Goal: Information Seeking & Learning: Check status

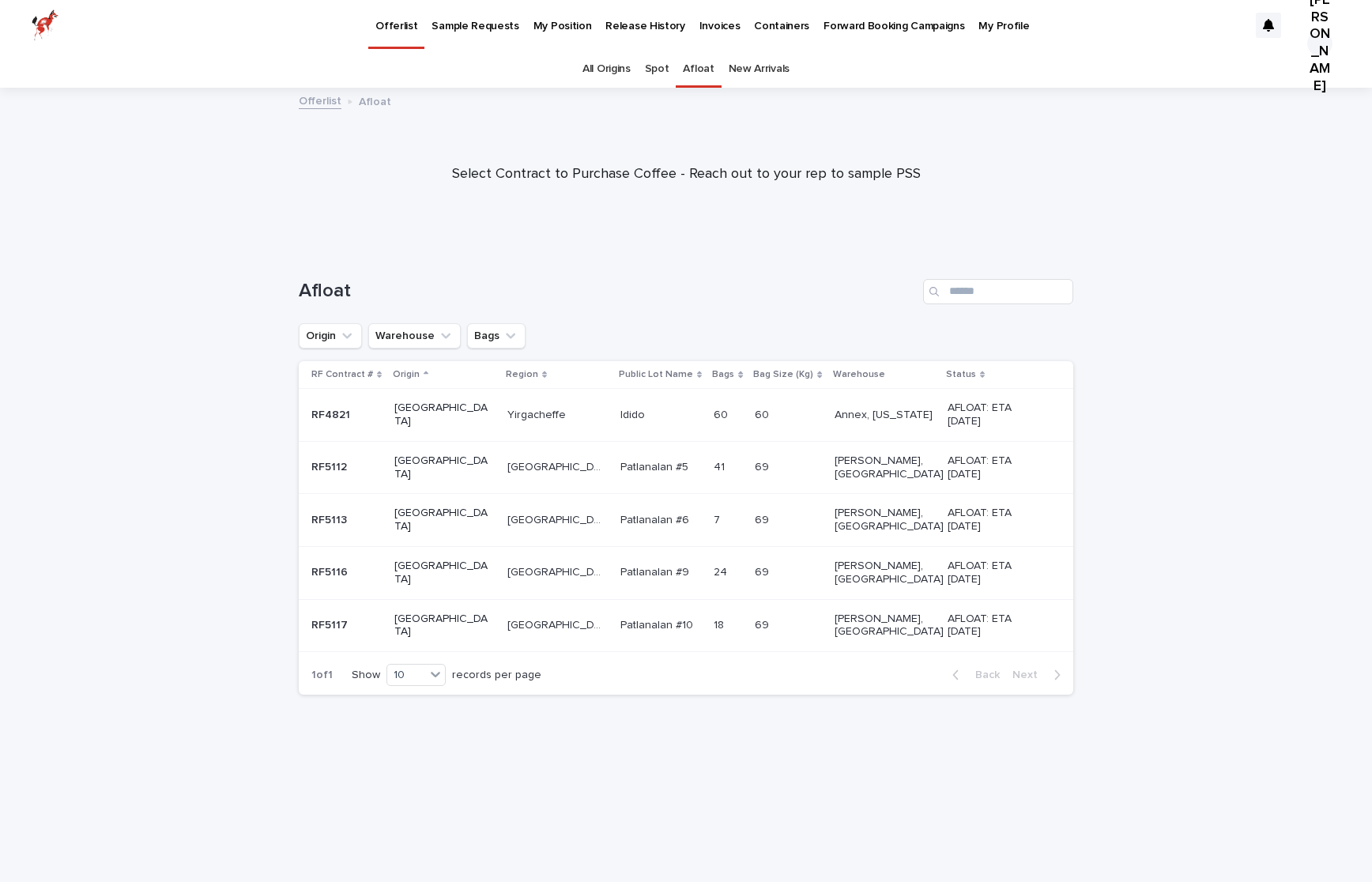
click at [482, 29] on p "Sample Requests" at bounding box center [475, 16] width 87 height 34
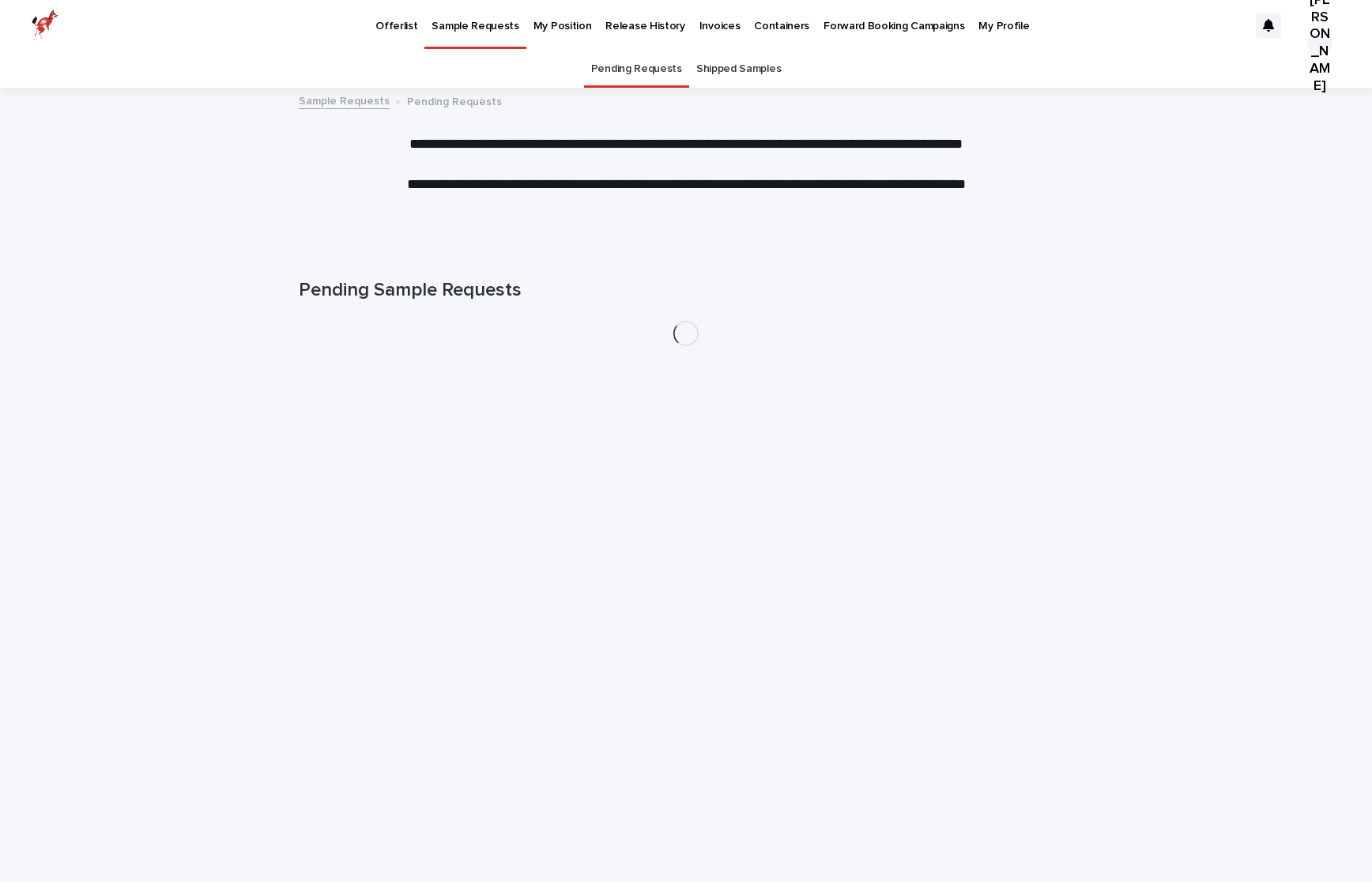
click at [549, 30] on p "My Position" at bounding box center [563, 16] width 58 height 34
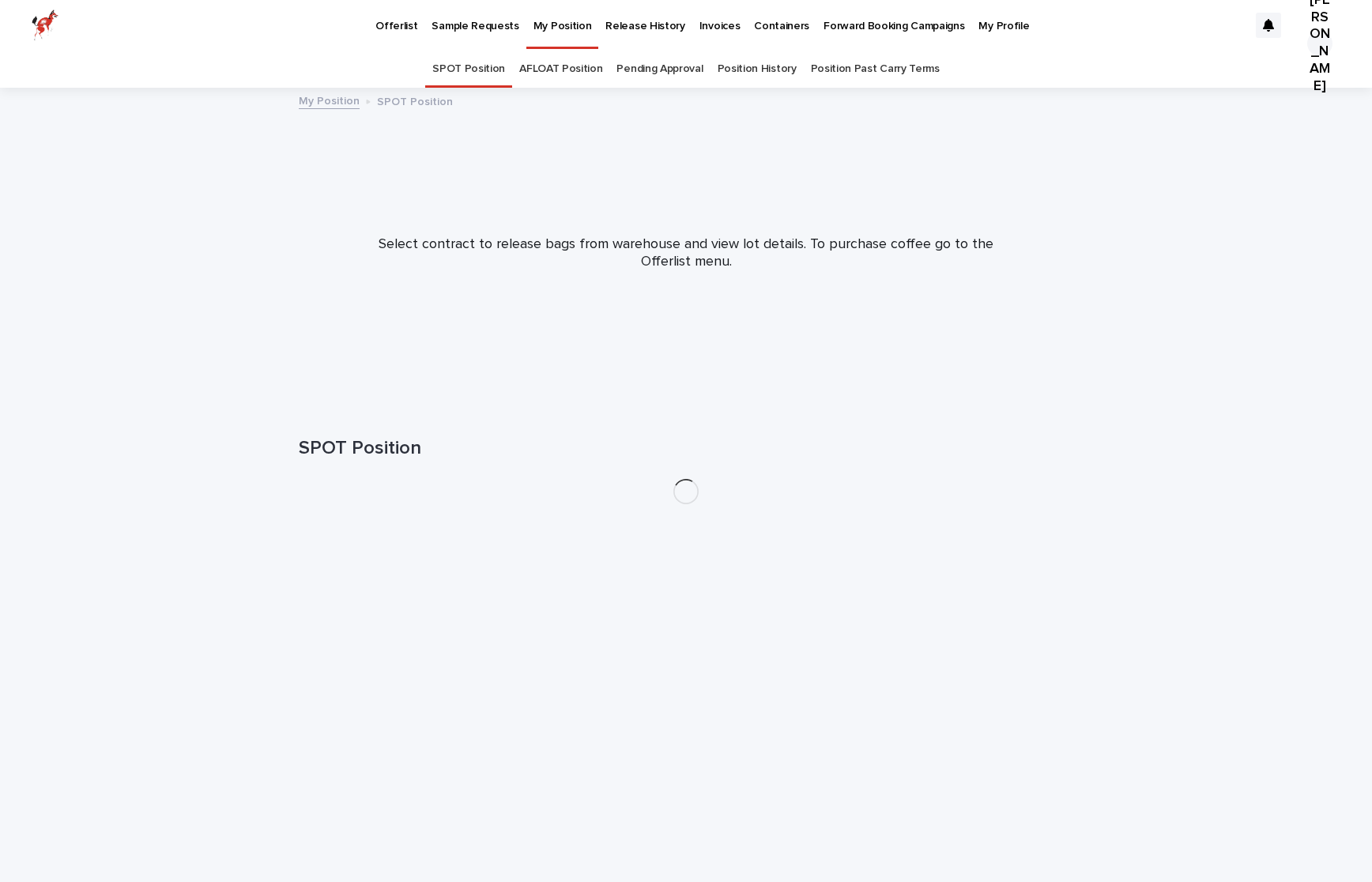
click at [608, 27] on p "Release History" at bounding box center [645, 16] width 79 height 34
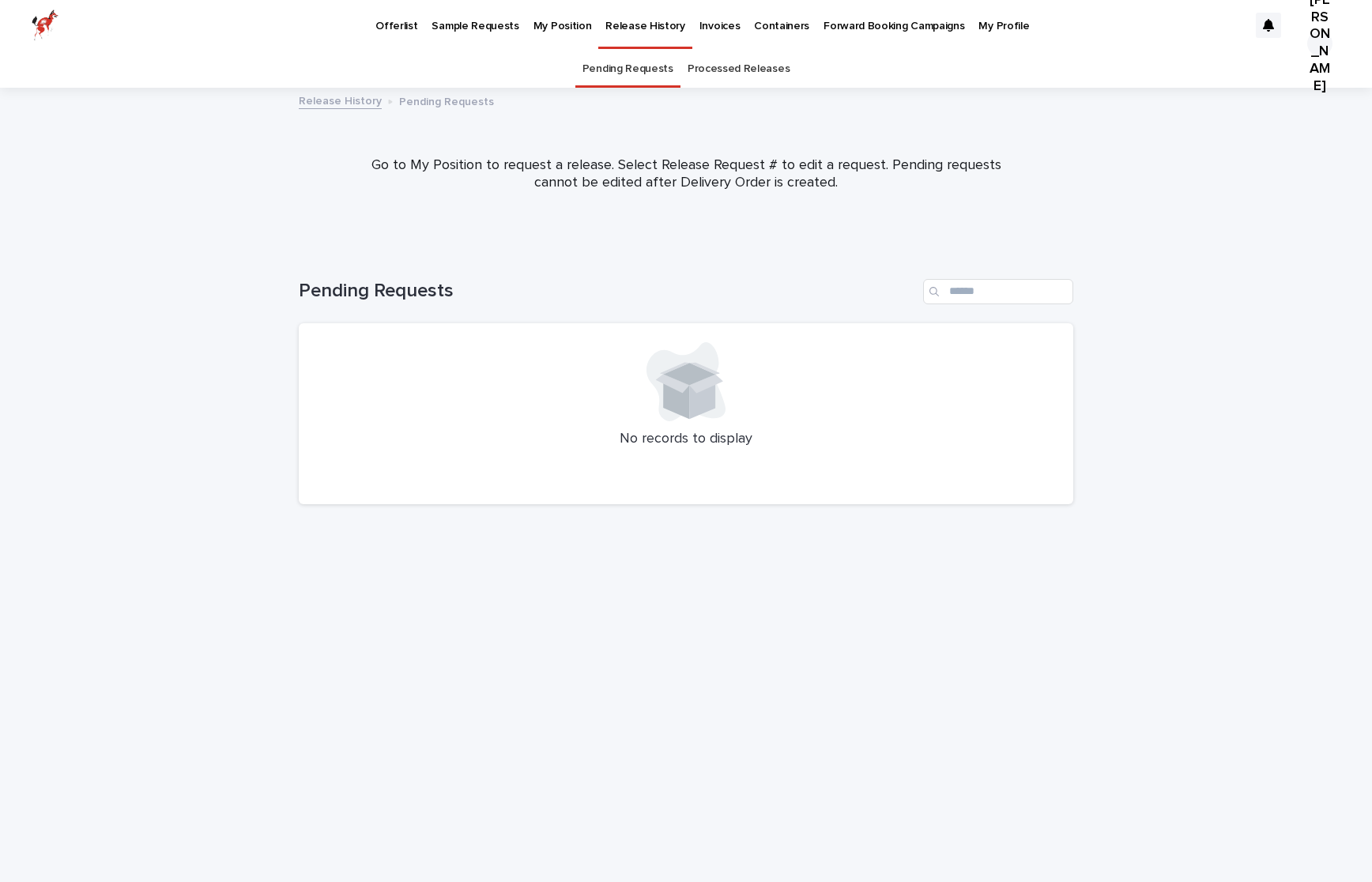
click at [732, 84] on link "Processed Releases" at bounding box center [738, 69] width 102 height 37
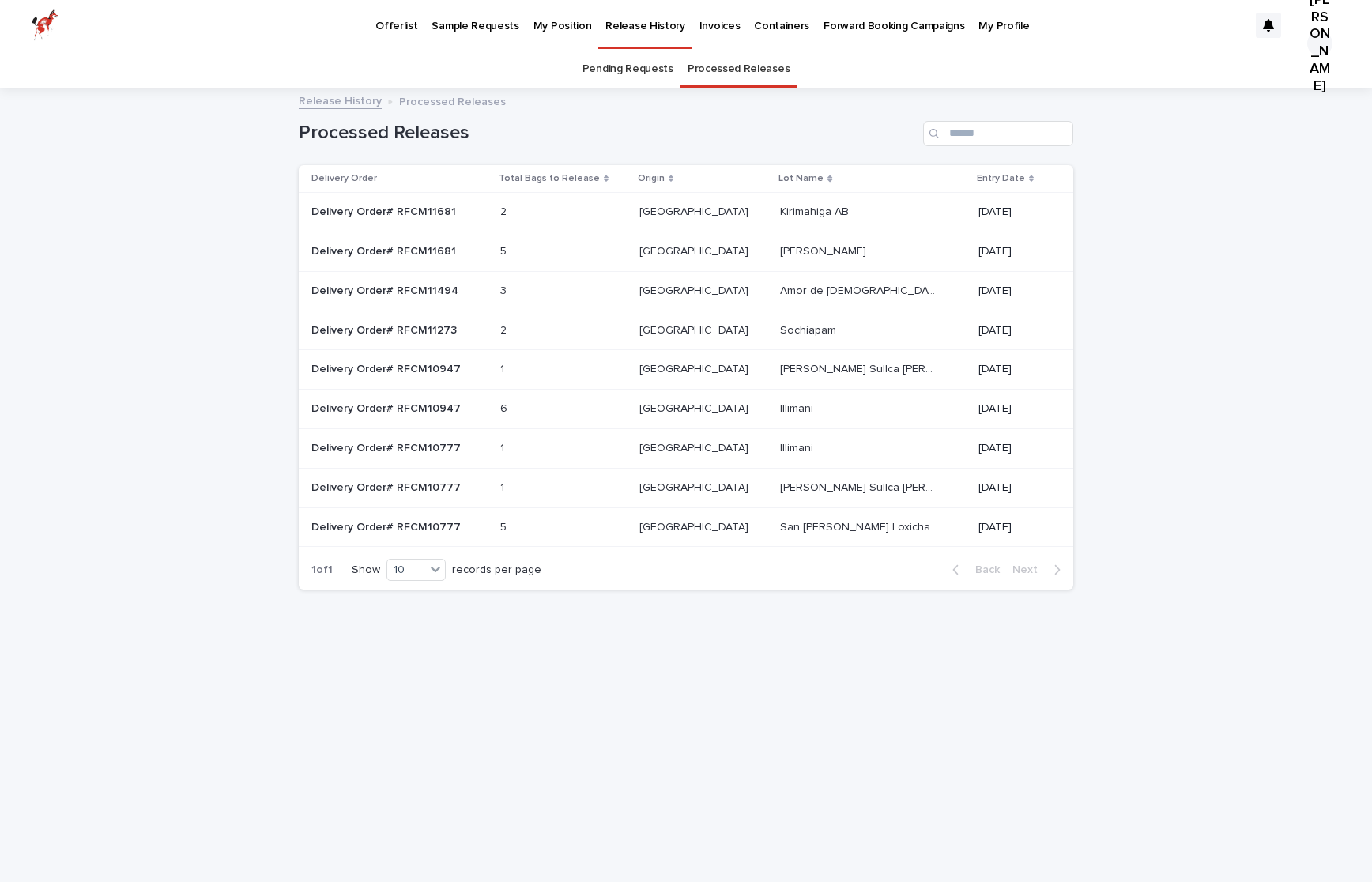
click at [773, 222] on td "Kirimahiga AB Kirimahiga AB" at bounding box center [872, 213] width 199 height 40
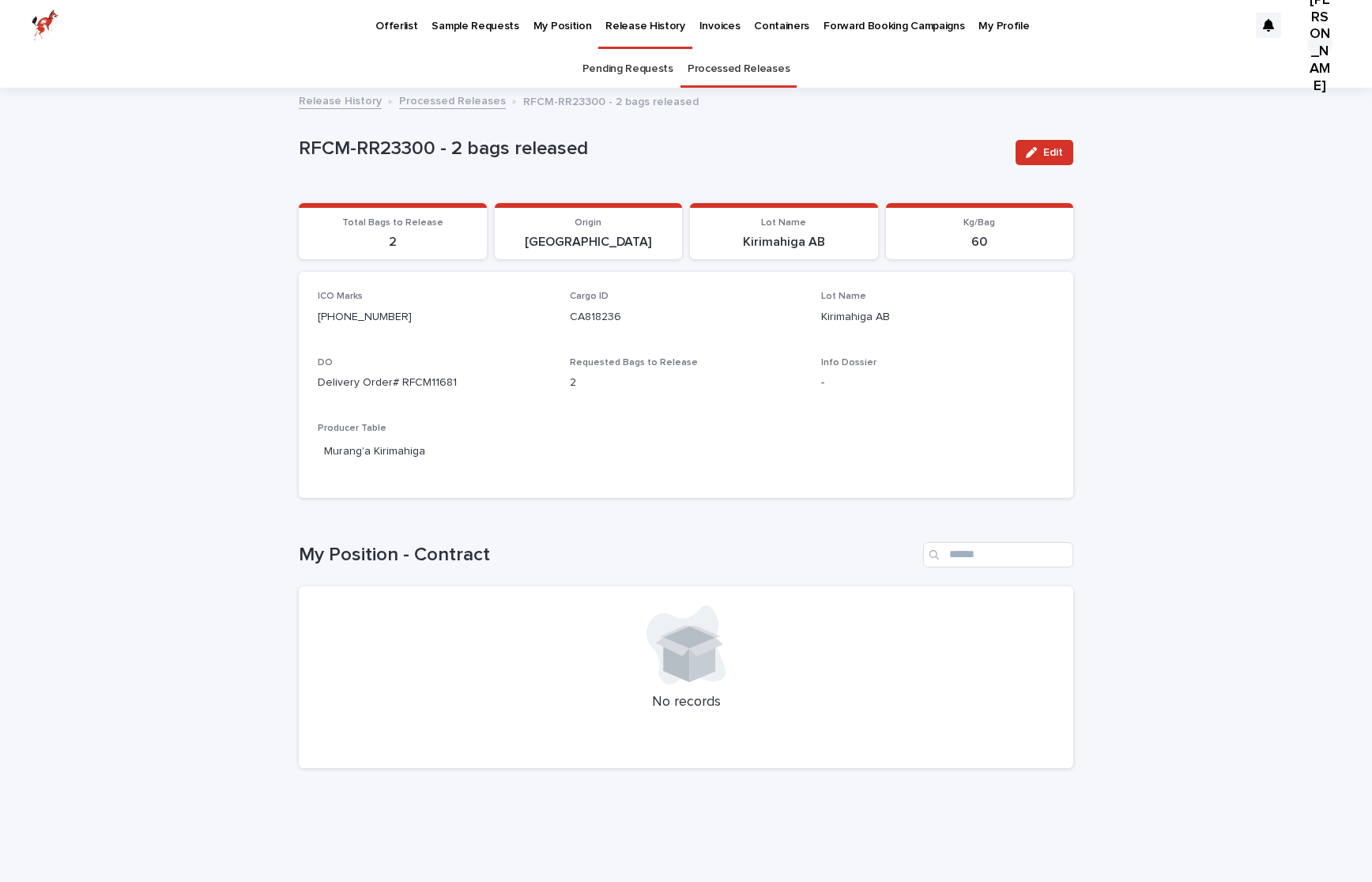
click at [548, 20] on p "My Position" at bounding box center [563, 16] width 58 height 34
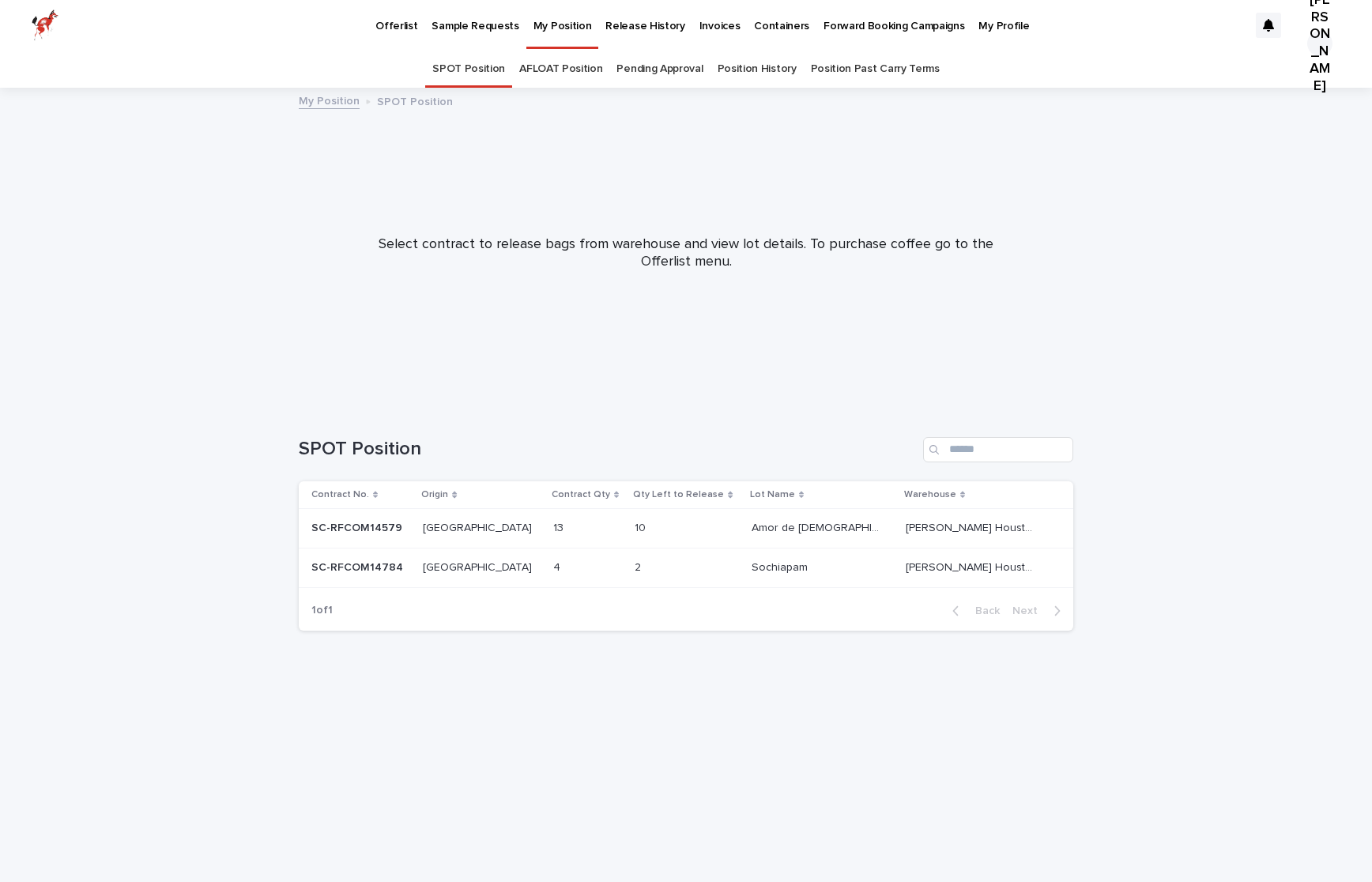
click at [787, 75] on link "Position History" at bounding box center [757, 69] width 79 height 37
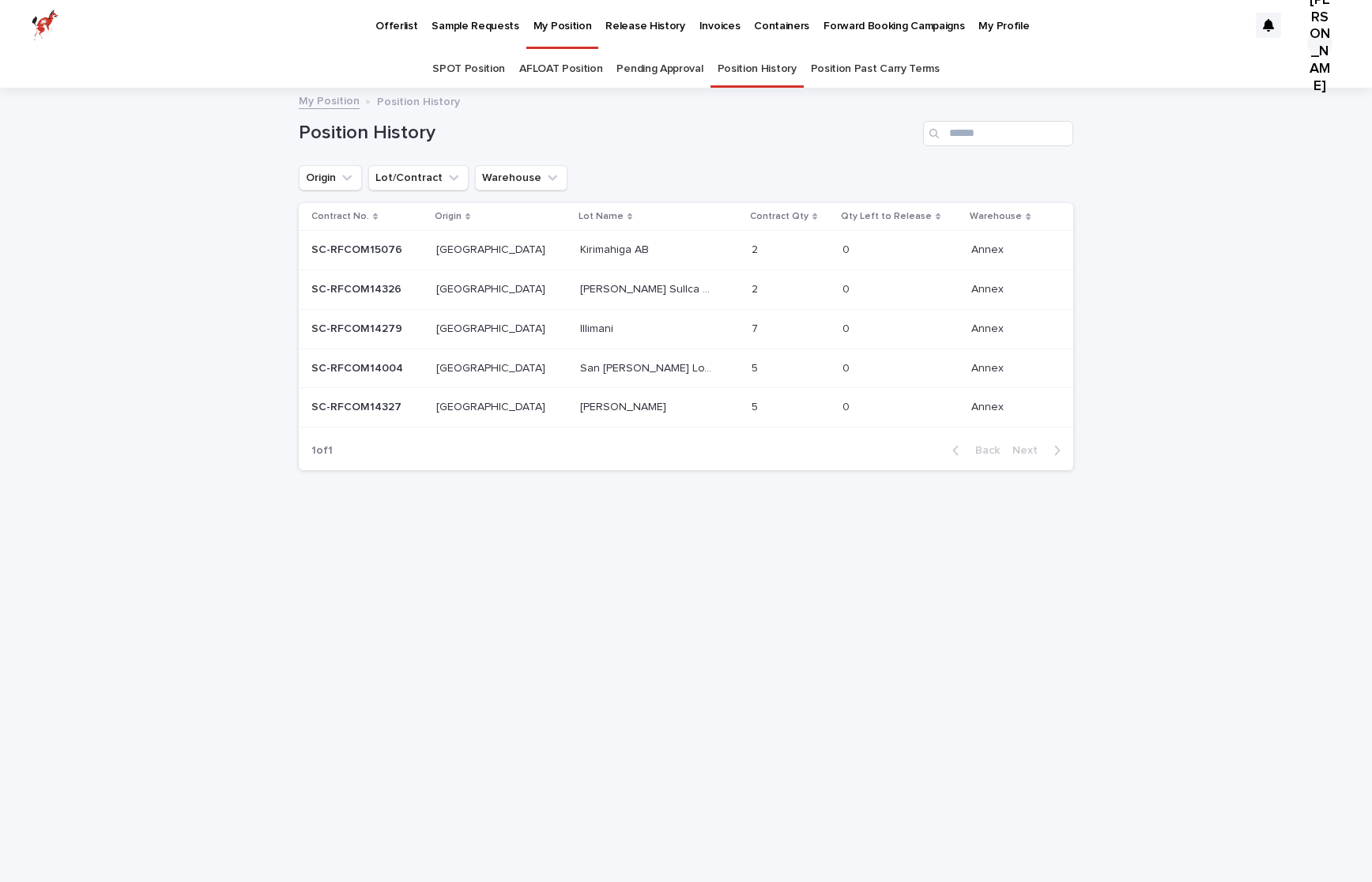
click at [580, 247] on p "Kirimahiga AB" at bounding box center [616, 248] width 72 height 16
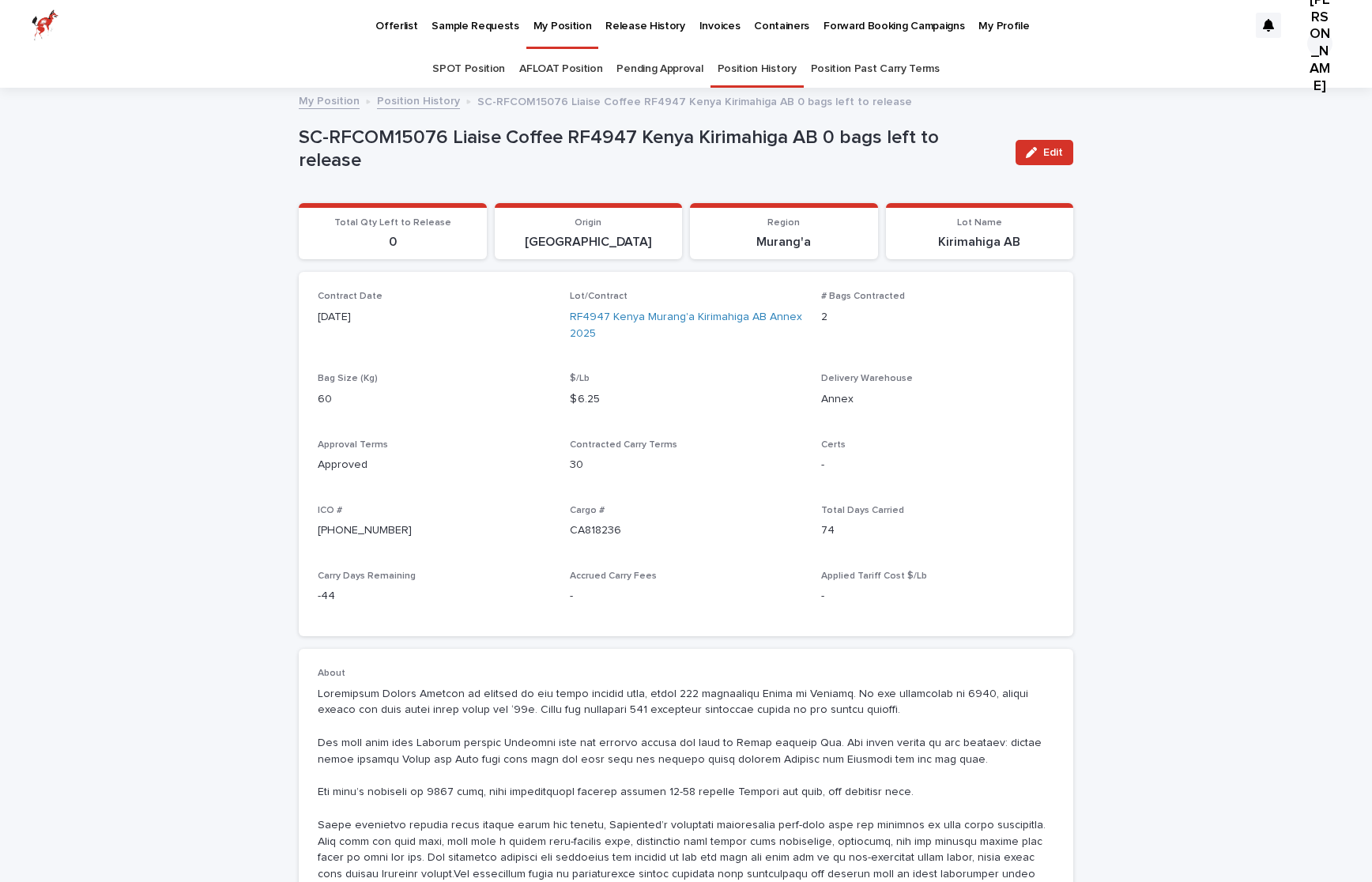
click at [650, 306] on div "Lot/Contract RF4947 Kenya Murang'a Kirimahiga AB Annex 2025" at bounding box center [686, 322] width 233 height 63
click at [650, 318] on link "RF4947 Kenya Murang'a Kirimahiga AB Annex 2025" at bounding box center [686, 325] width 233 height 34
